Goal: Information Seeking & Learning: Learn about a topic

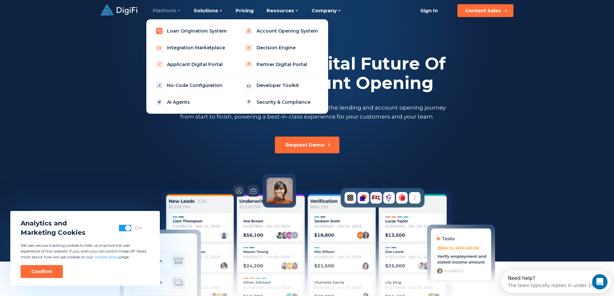
click at [223, 28] on link "Loan Origination System" at bounding box center [192, 30] width 82 height 13
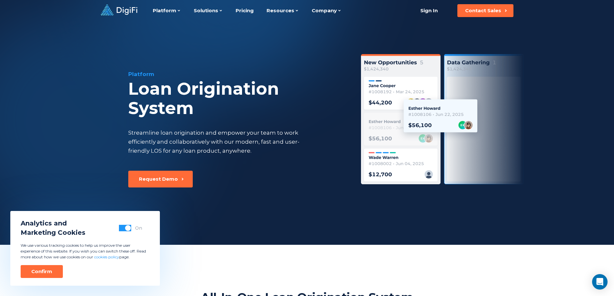
click at [177, 117] on div "Loan Origination System" at bounding box center [236, 98] width 217 height 39
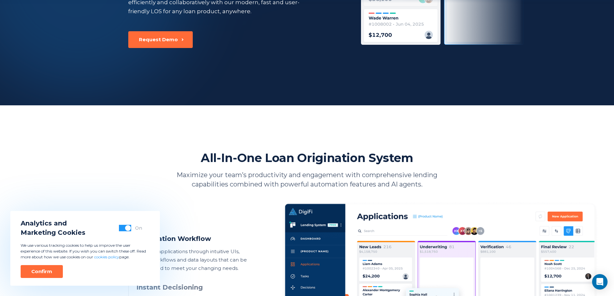
scroll to position [193, 0]
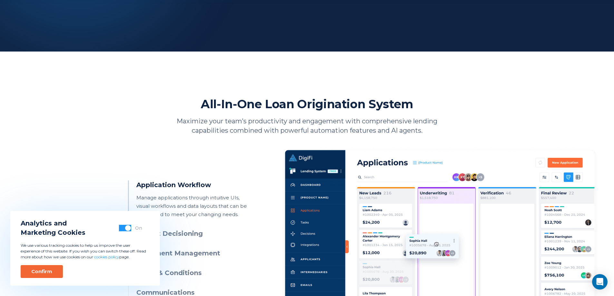
click at [48, 270] on div "Confirm" at bounding box center [41, 271] width 21 height 6
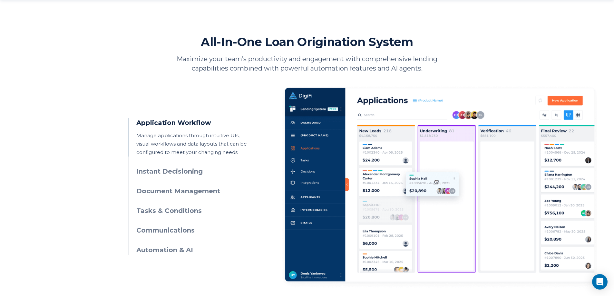
scroll to position [258, 0]
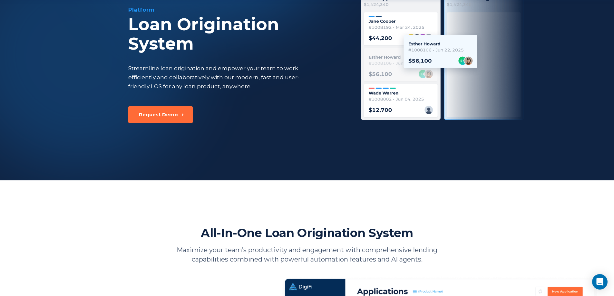
scroll to position [97, 0]
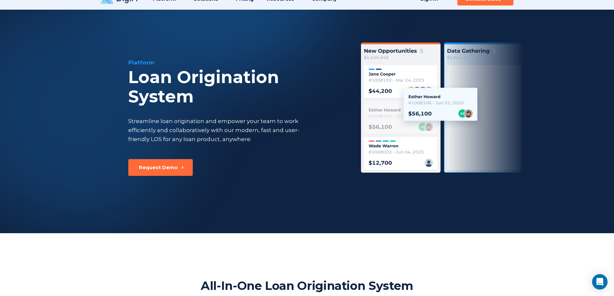
scroll to position [0, 0]
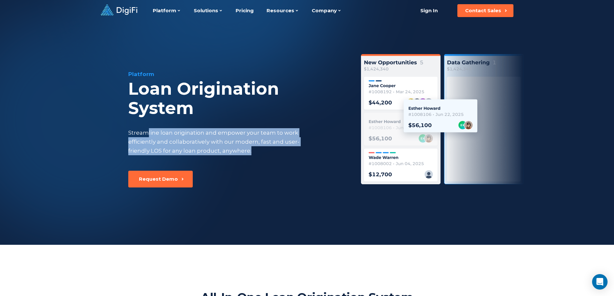
drag, startPoint x: 150, startPoint y: 134, endPoint x: 290, endPoint y: 152, distance: 141.7
click at [290, 152] on div "Streamline loan origination and empower your team to work efficiently and colla…" at bounding box center [219, 141] width 183 height 27
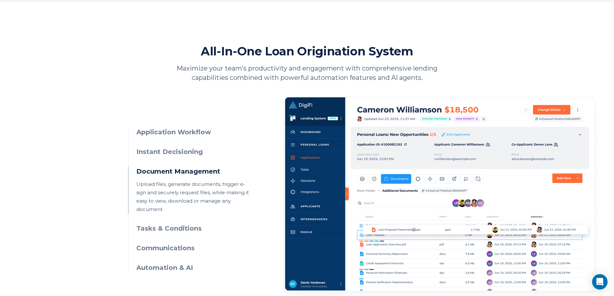
scroll to position [258, 0]
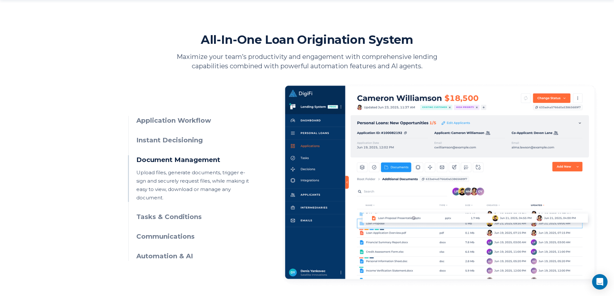
click at [396, 123] on img at bounding box center [439, 185] width 315 height 204
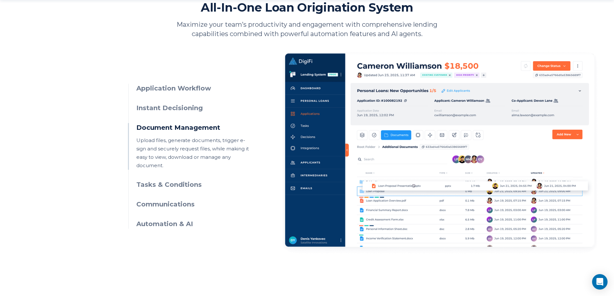
scroll to position [355, 0]
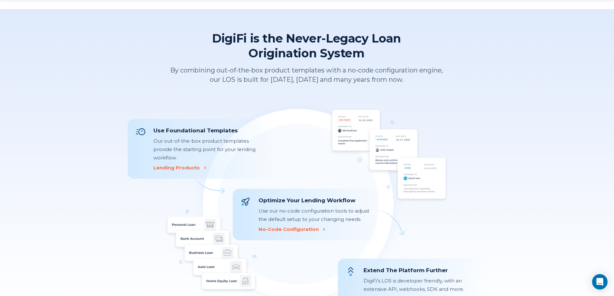
click at [247, 110] on img at bounding box center [306, 206] width 285 height 214
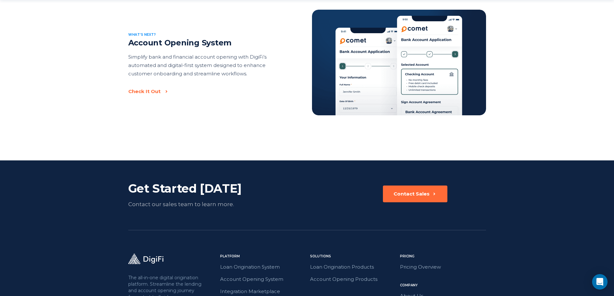
scroll to position [1386, 0]
